Goal: Find specific page/section: Find specific page/section

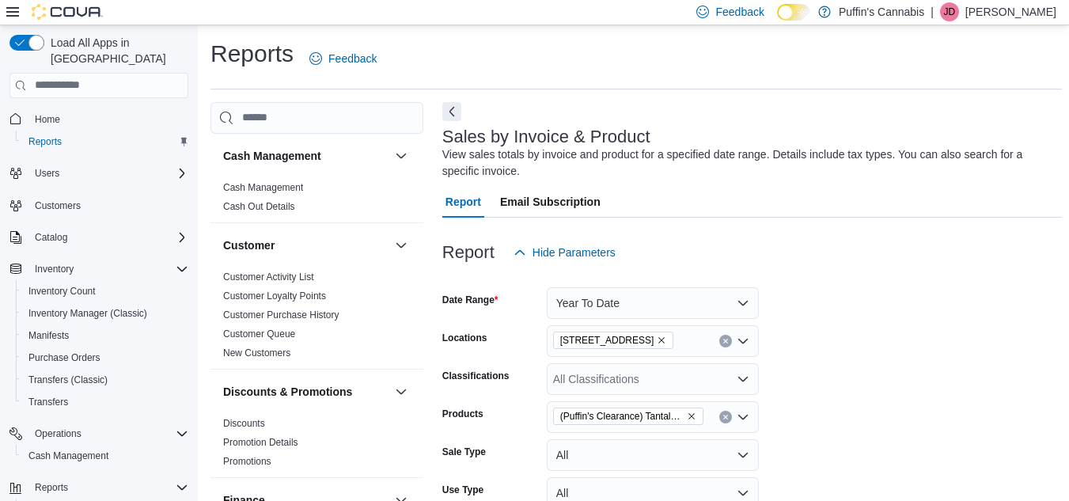
scroll to position [495, 0]
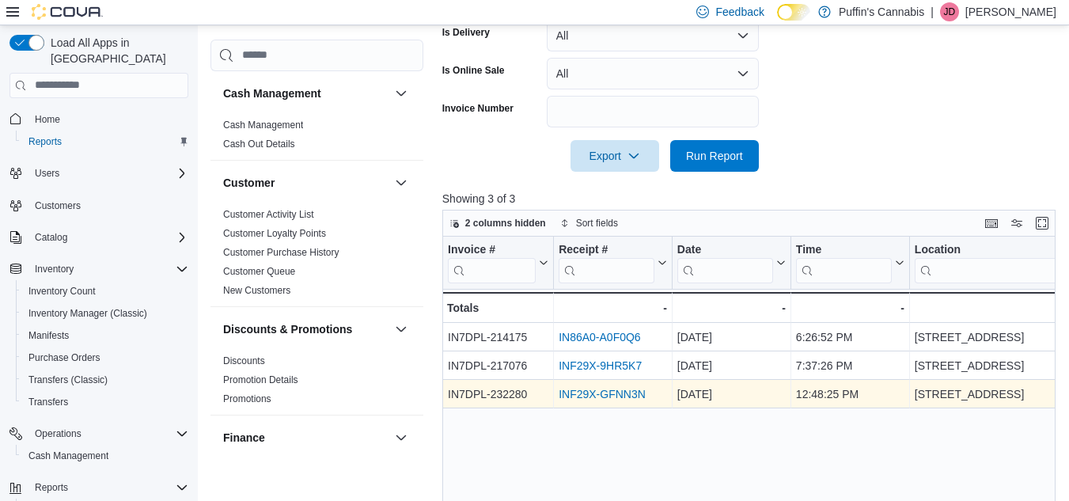
click at [612, 394] on link "INF29X-GFNN3N" at bounding box center [601, 394] width 87 height 13
